Goal: Navigation & Orientation: Find specific page/section

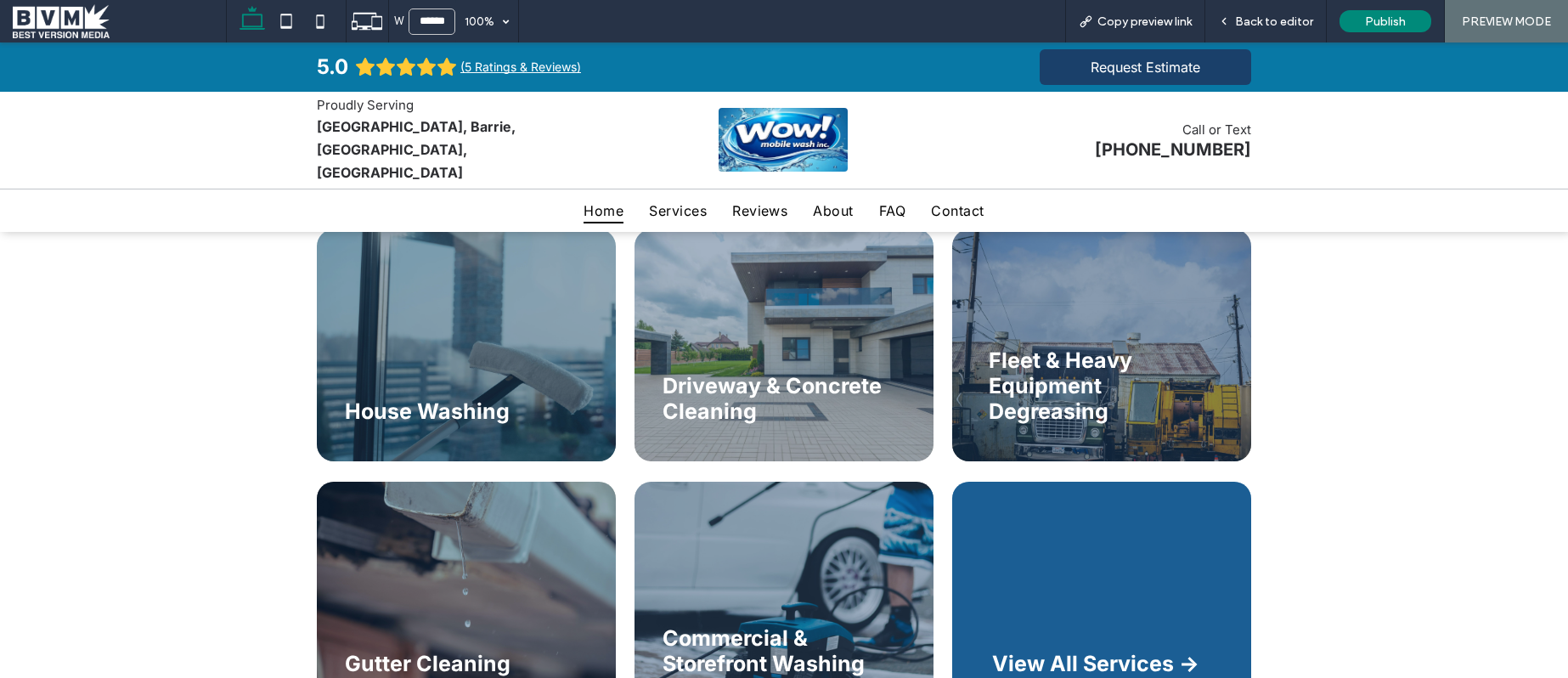
scroll to position [2806, 0]
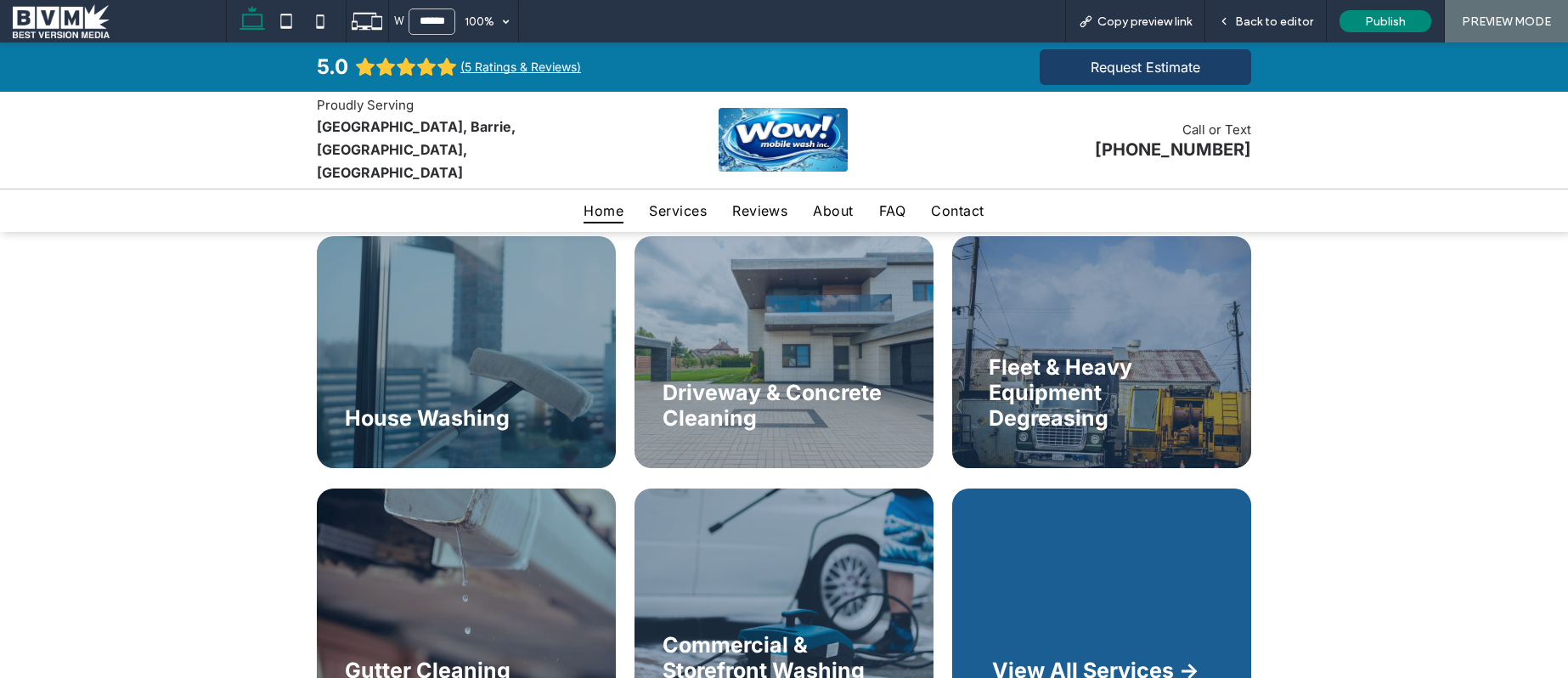
click at [834, 380] on h2 "Driveway & Concrete Cleaning" at bounding box center [776, 406] width 226 height 51
click at [756, 380] on span "Driveway & Concrete Cleaning" at bounding box center [772, 406] width 219 height 51
click at [765, 411] on div "Driveway & Concrete Cleaning" at bounding box center [784, 352] width 299 height 232
click at [732, 380] on span "Driveway & Concrete Cleaning" at bounding box center [772, 406] width 219 height 51
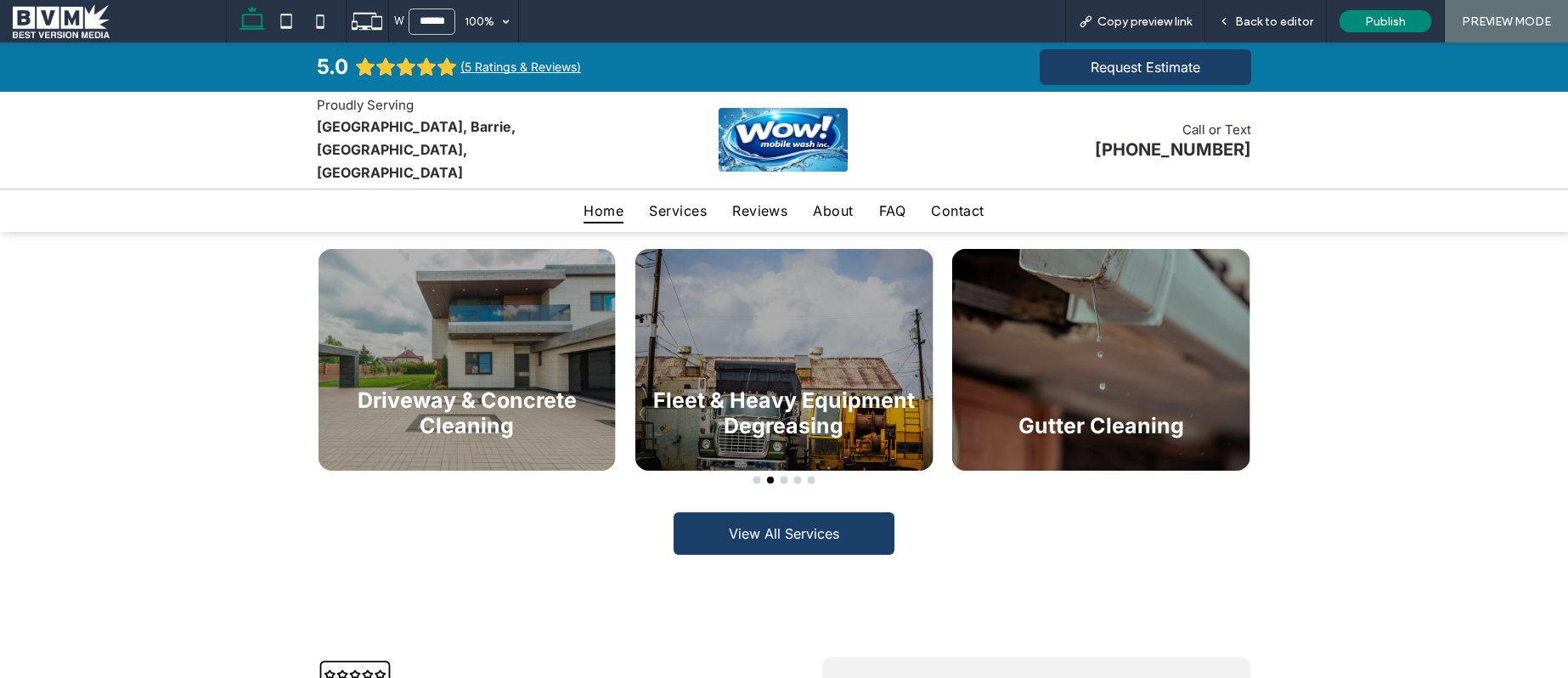
scroll to position [3357, 0]
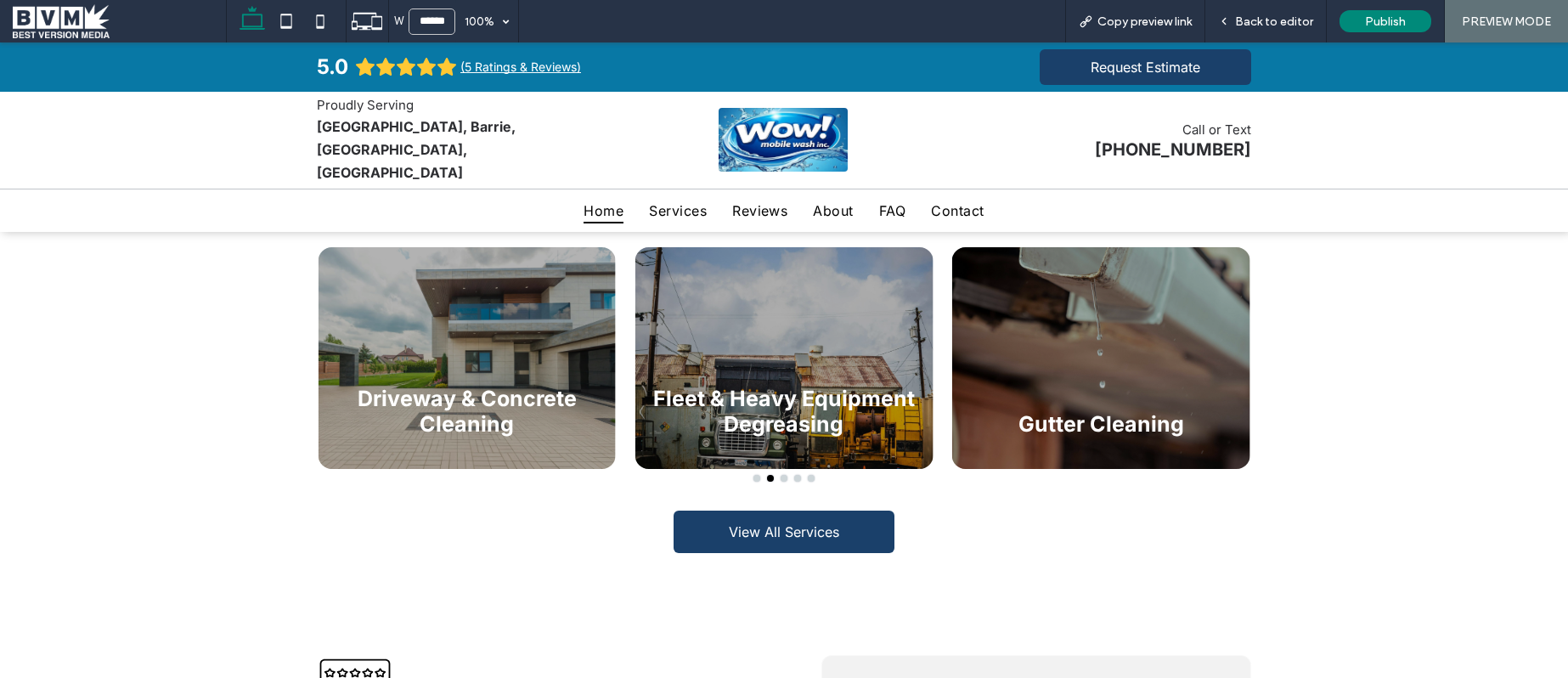
click at [732, 386] on h3 "Fleet & Heavy Equipment Degreasing" at bounding box center [784, 412] width 282 height 51
click at [833, 386] on h3 "Fleet & Heavy Equipment Degreasing" at bounding box center [784, 412] width 282 height 51
click at [1083, 329] on div at bounding box center [1101, 359] width 298 height 222
click at [383, 317] on div at bounding box center [466, 359] width 298 height 222
click at [1340, 349] on div "House Washing Driveway & Concrete Cleaning Fleet & Heavy Equipment Degreasing G…" at bounding box center [784, 400] width 1568 height 384
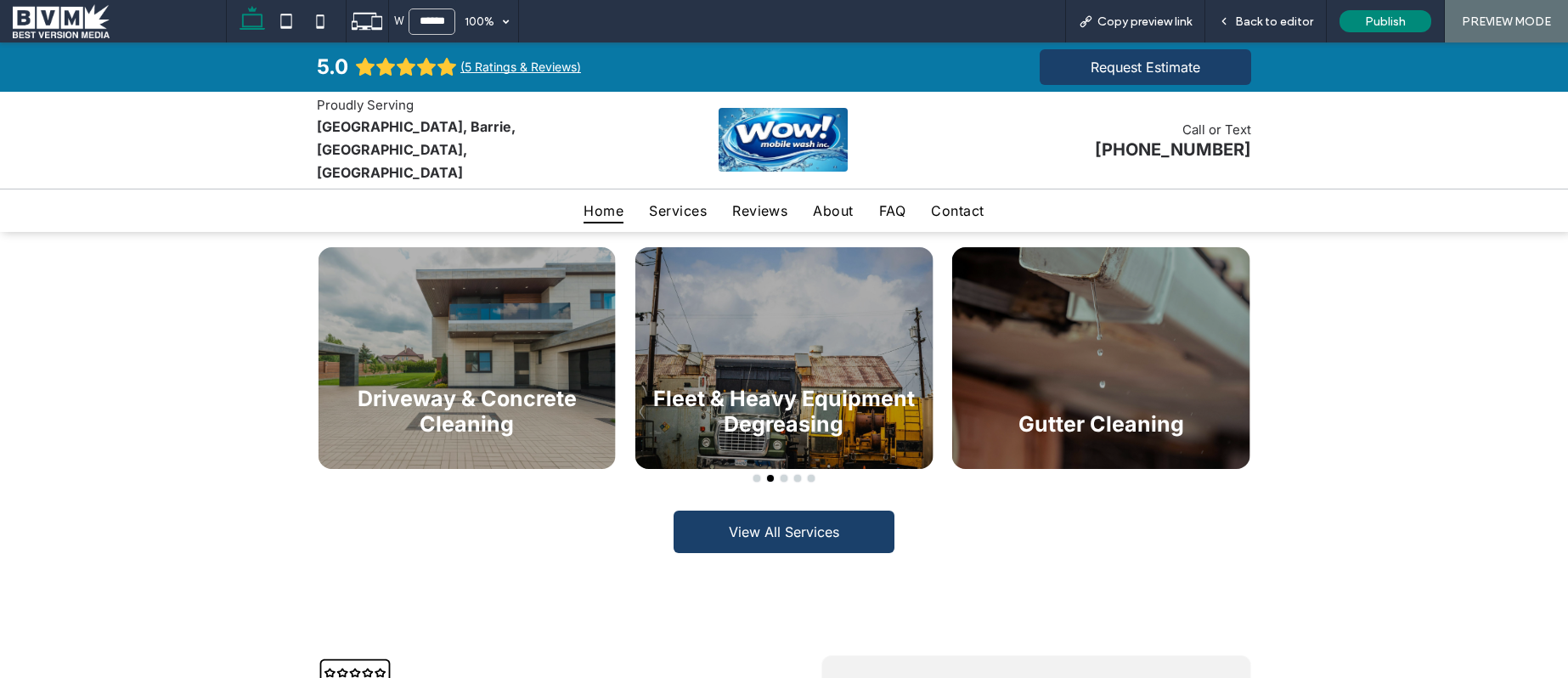
click at [973, 386] on div "Gutter Cleaning" at bounding box center [1101, 415] width 298 height 58
click at [780, 386] on h3 "Fleet & Heavy Equipment Degreasing" at bounding box center [784, 412] width 282 height 51
click at [451, 320] on div at bounding box center [466, 359] width 298 height 222
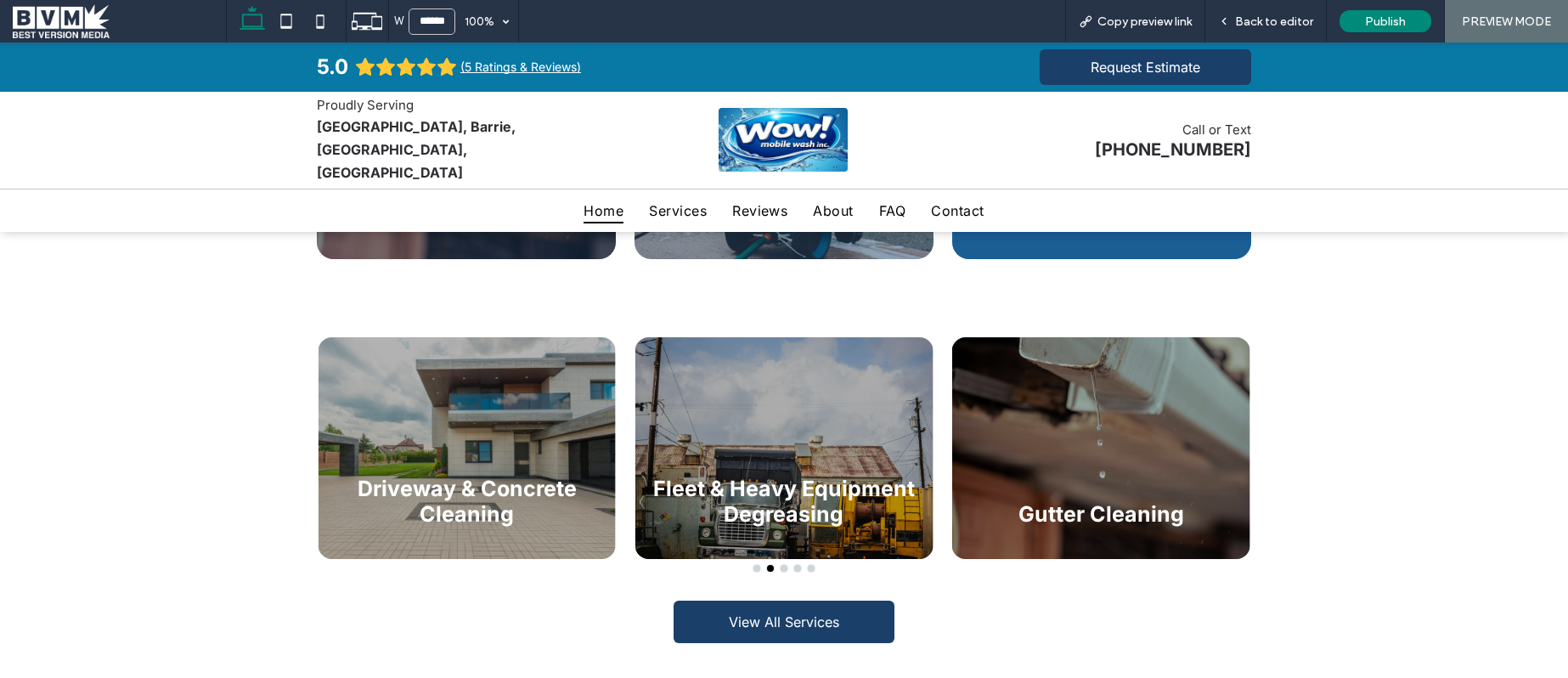
scroll to position [3248, 0]
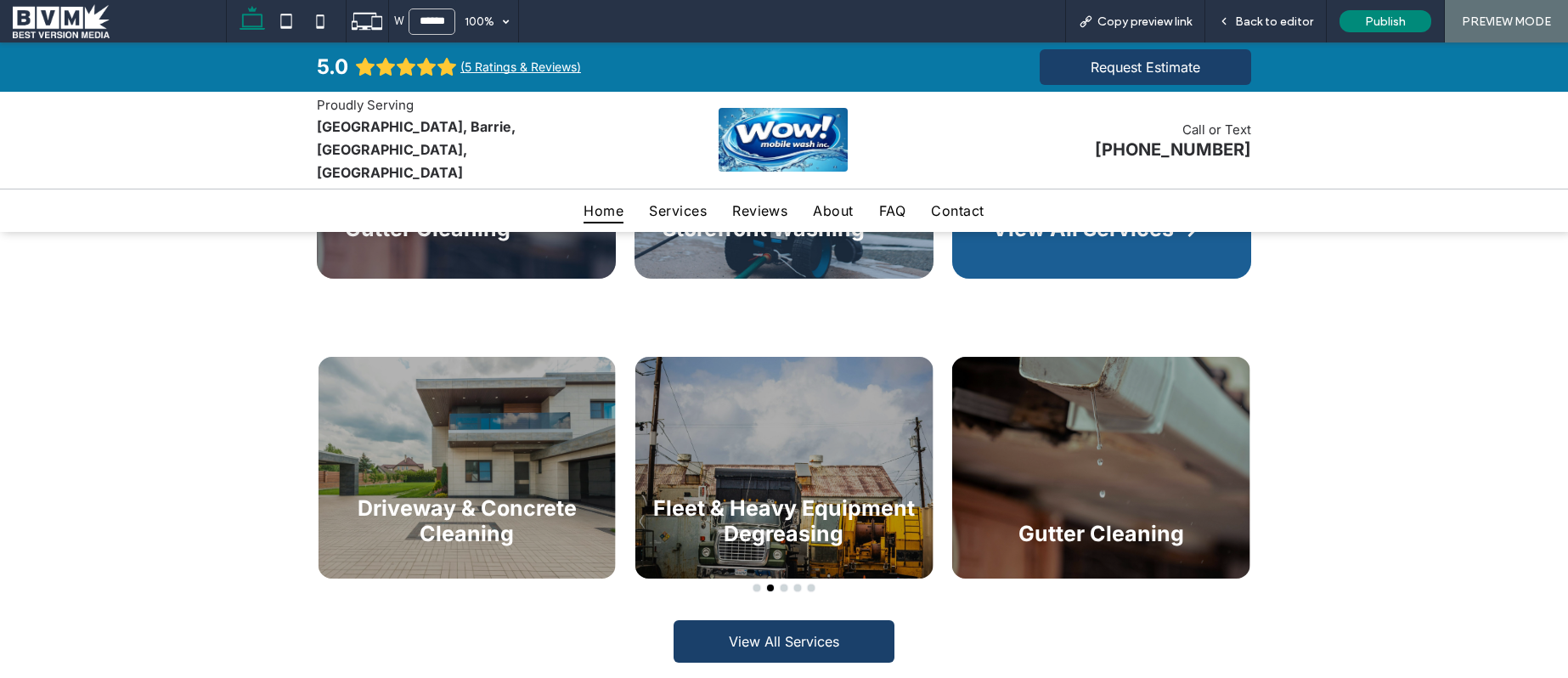
click at [992, 441] on div at bounding box center [1101, 468] width 298 height 222
click at [816, 470] on div "Fleet & Heavy Equipment Degreasing" at bounding box center [784, 511] width 298 height 83
click at [520, 470] on div "Driveway & Concrete Cleaning" at bounding box center [466, 511] width 298 height 83
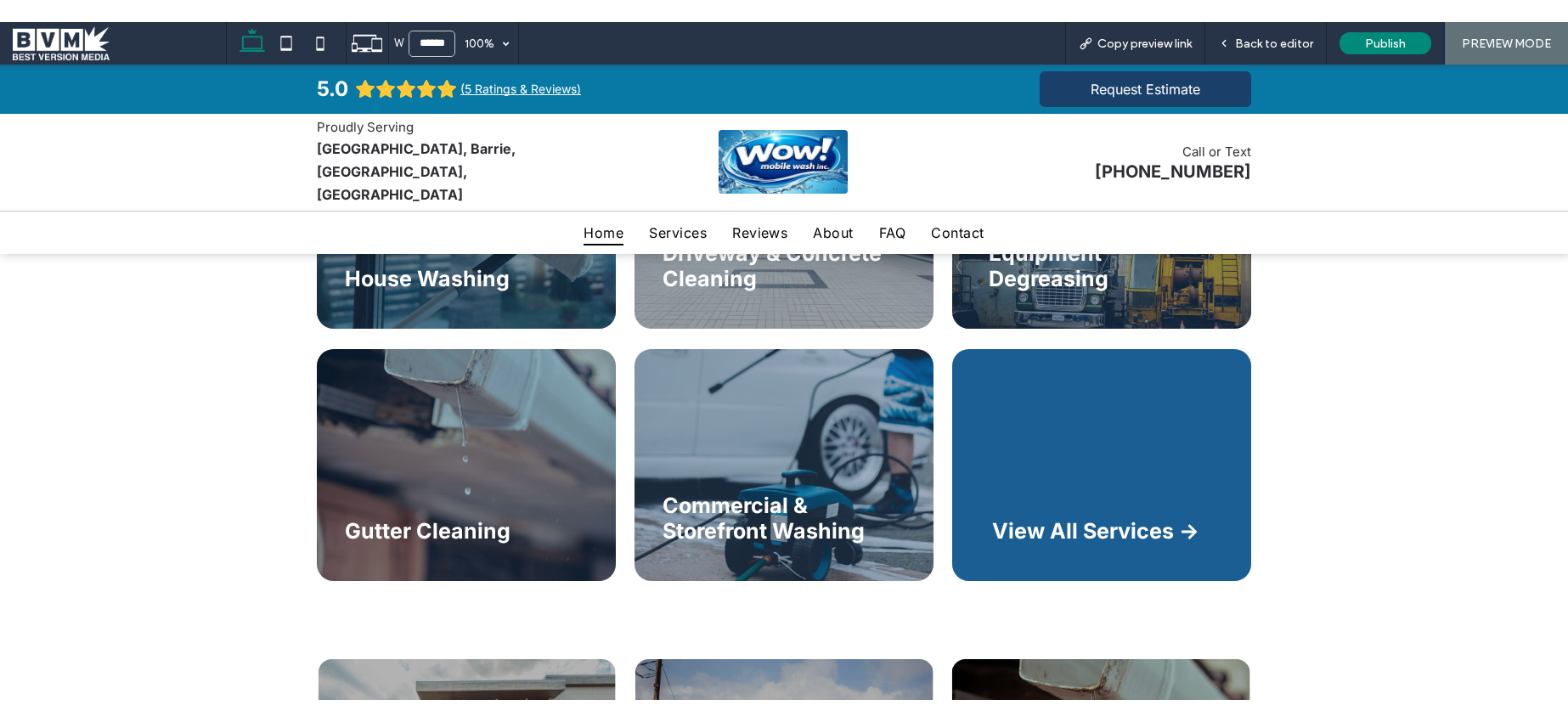
scroll to position [2951, 0]
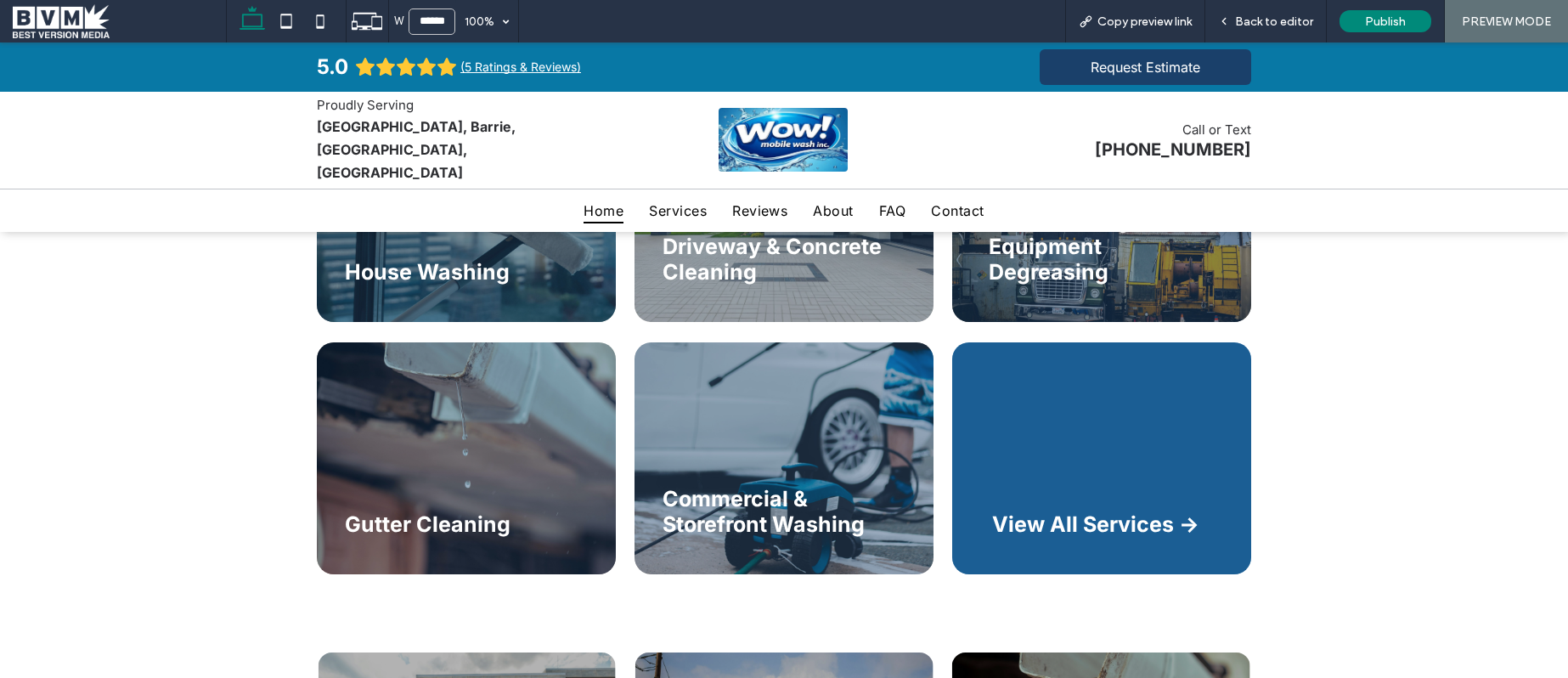
click at [1023, 512] on span "View All Services ->" at bounding box center [1096, 525] width 207 height 26
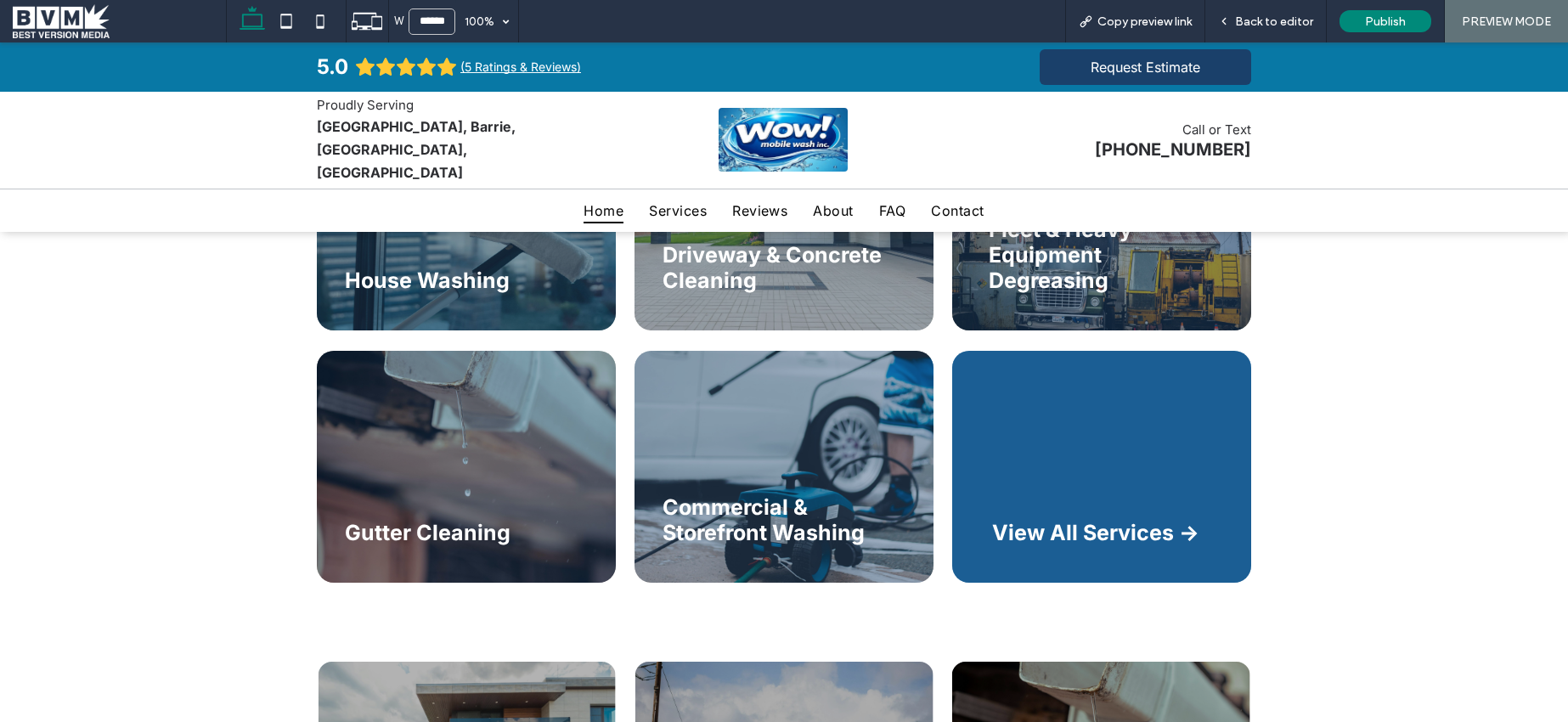
click at [55, 20] on span at bounding box center [119, 21] width 214 height 34
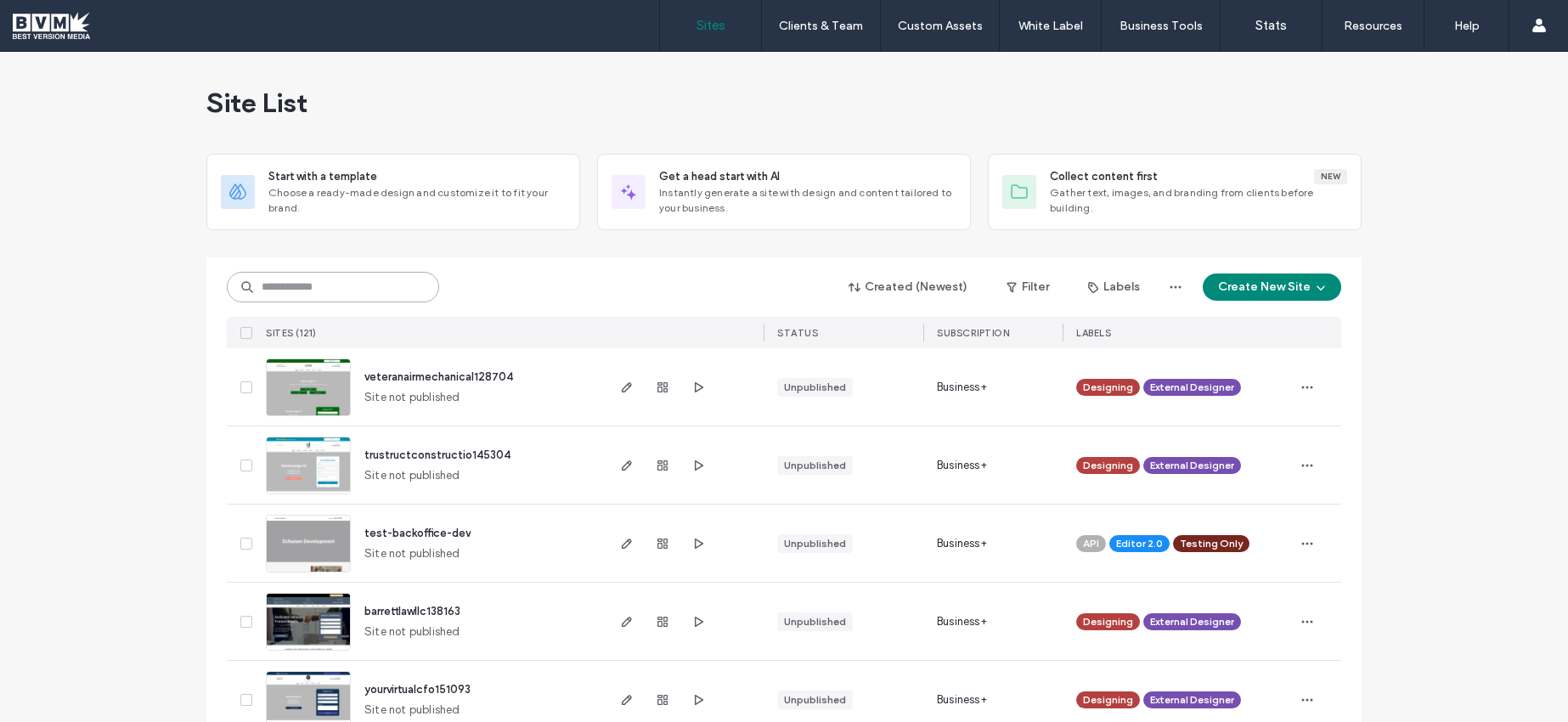
click at [378, 285] on input at bounding box center [333, 286] width 213 height 30
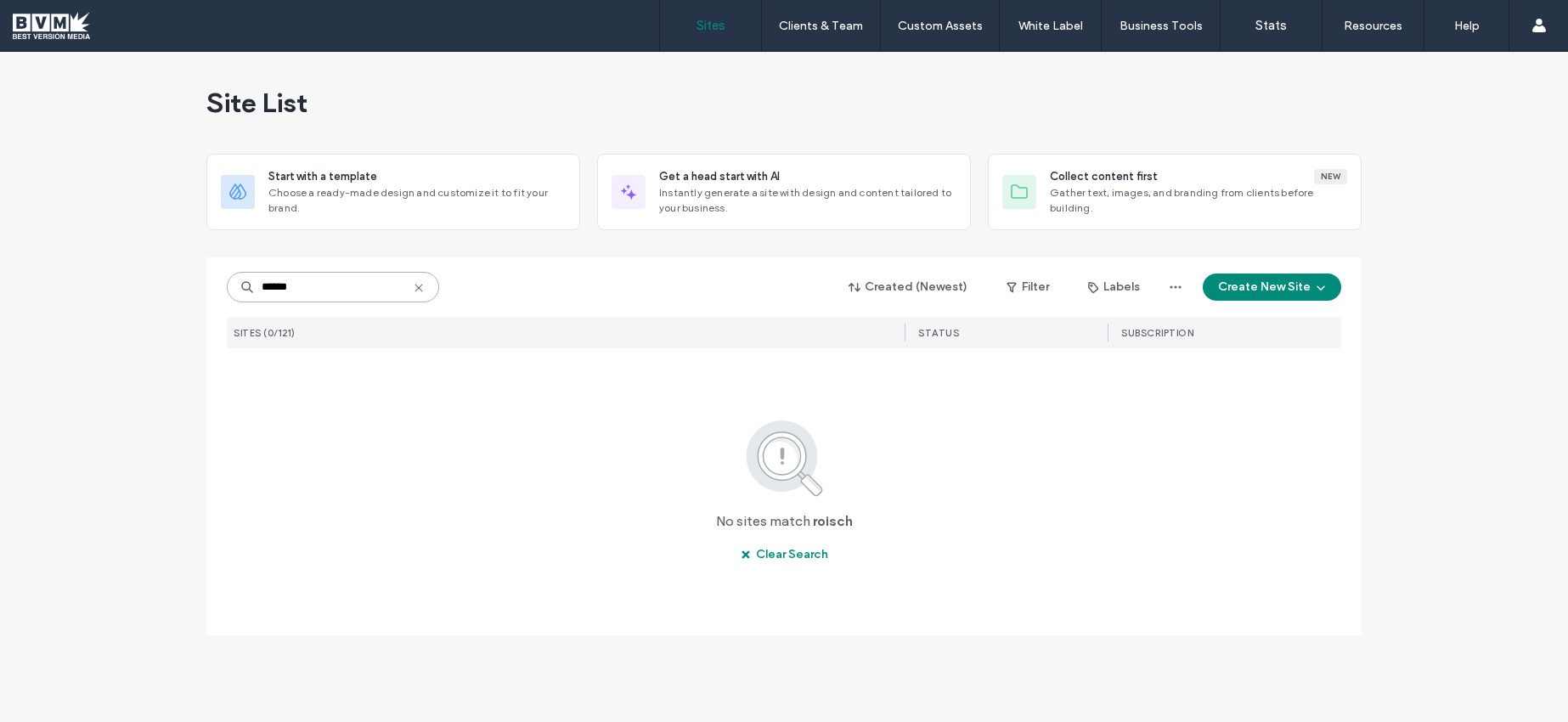
drag, startPoint x: 306, startPoint y: 283, endPoint x: 72, endPoint y: 268, distance: 234.5
click at [72, 268] on div "Site List Start with a template Choose a ready-made design and customize it to …" at bounding box center [784, 387] width 1568 height 671
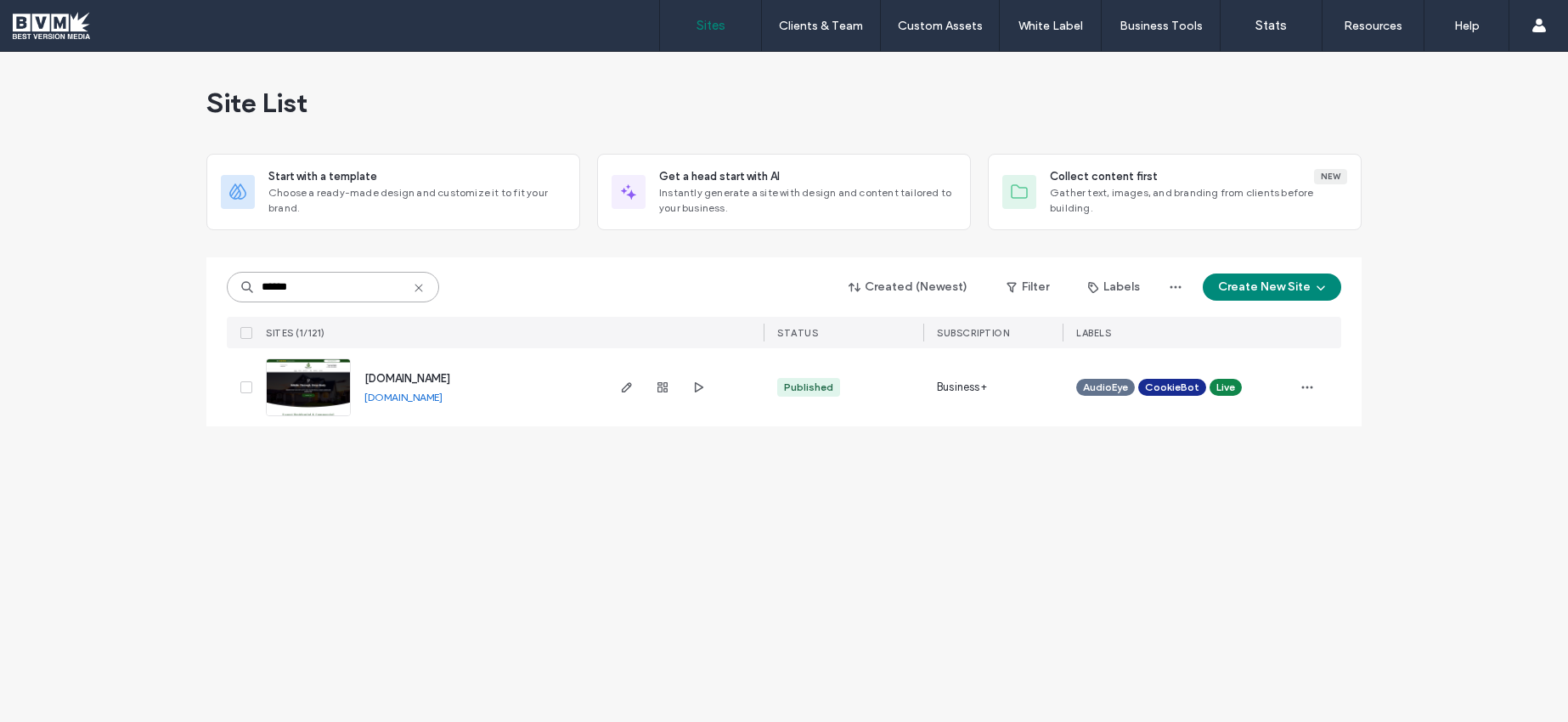
type input "******"
click at [315, 384] on img at bounding box center [308, 417] width 83 height 116
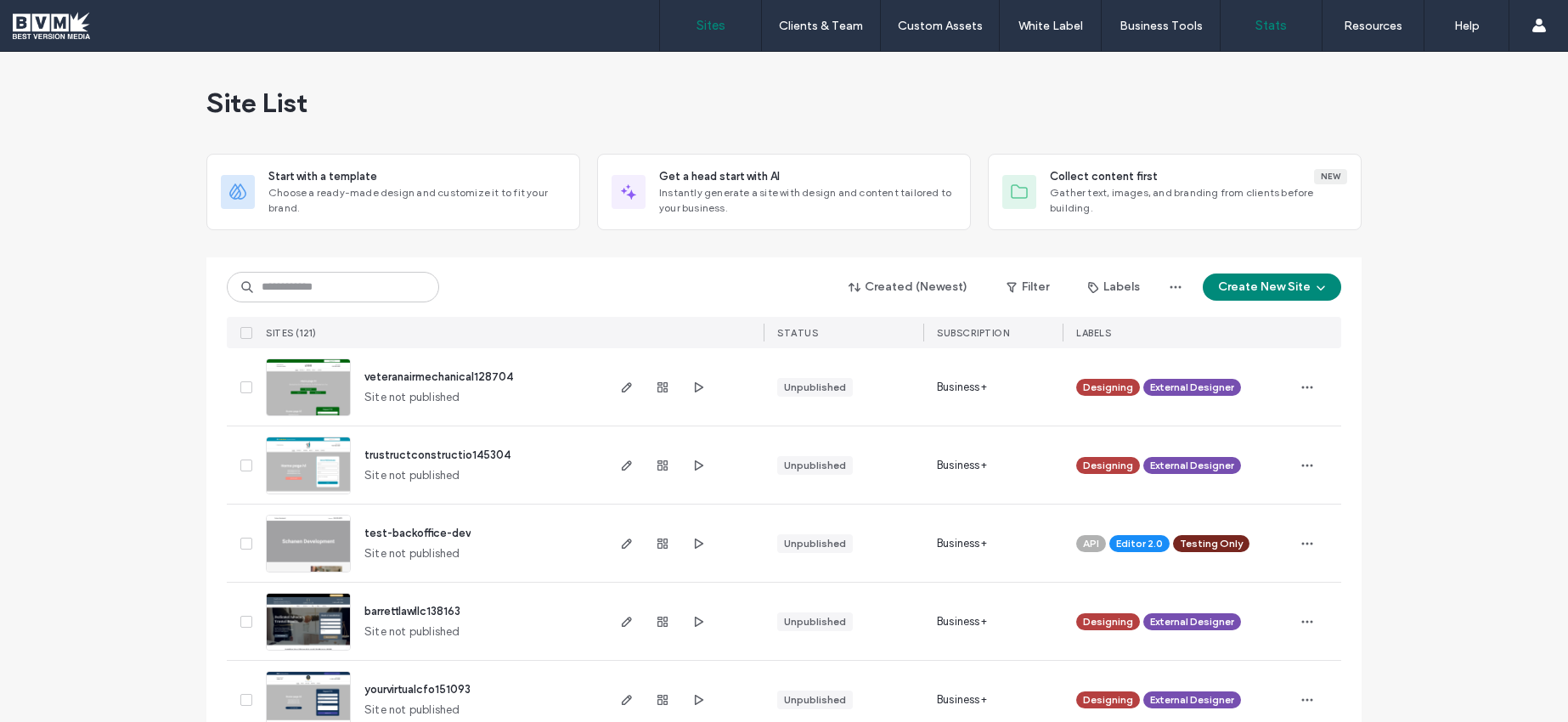
click at [1277, 20] on label "Stats" at bounding box center [1271, 25] width 31 height 16
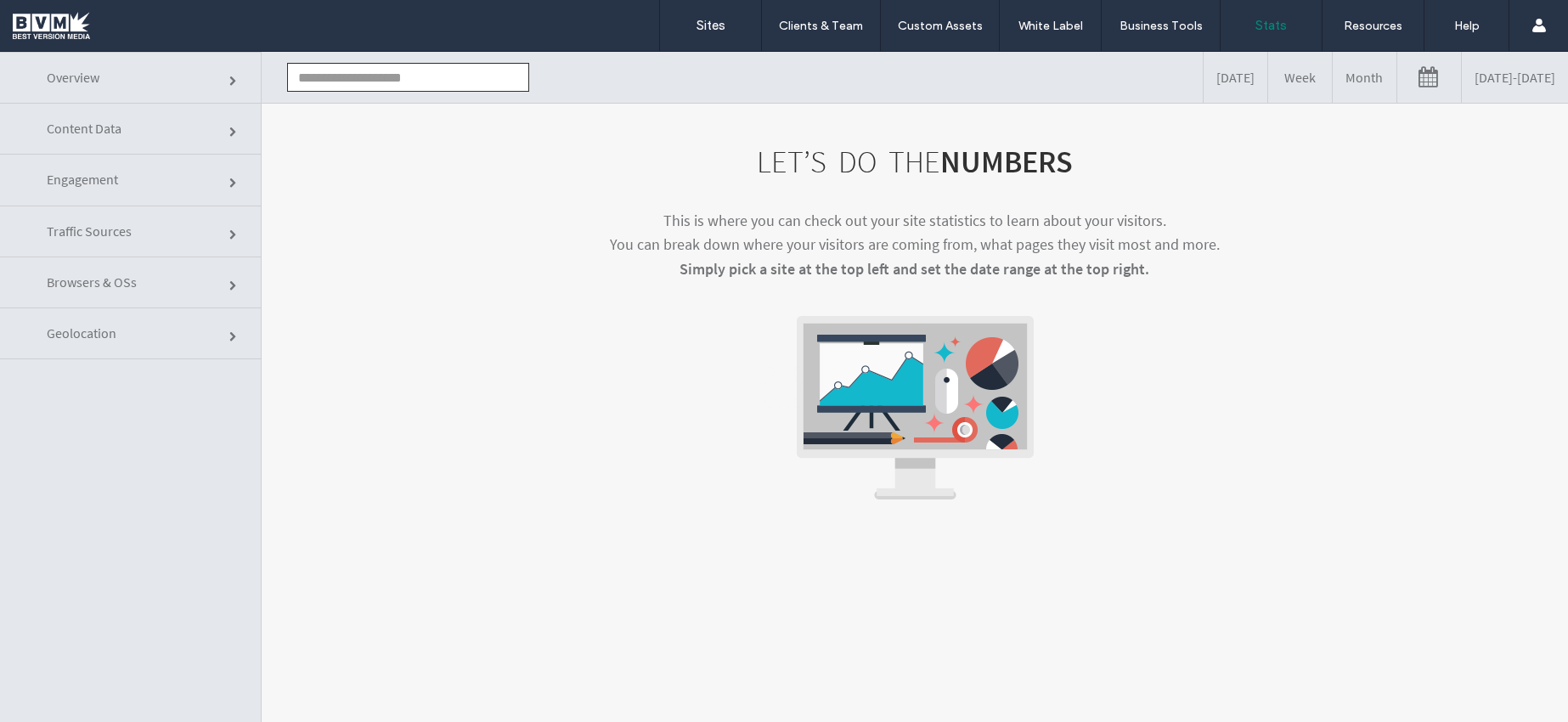
click input "text"
click at [391, 102] on li "[DOMAIN_NAME]" at bounding box center [408, 108] width 240 height 28
type input "**********"
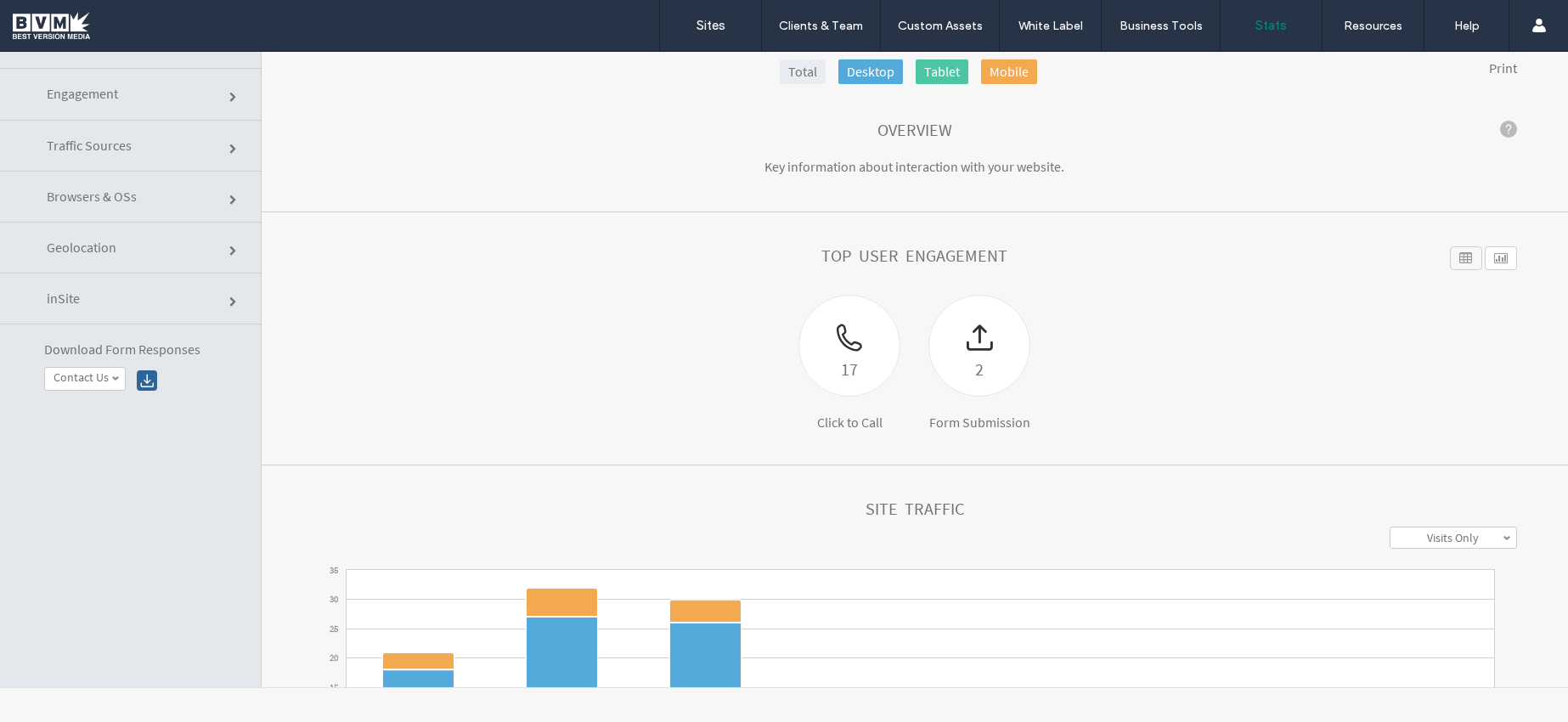
click at [229, 93] on span "Engagement" at bounding box center [234, 97] width 10 height 10
